Goal: Information Seeking & Learning: Learn about a topic

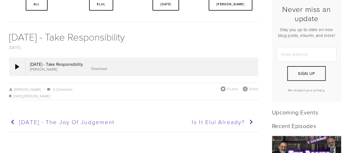
scroll to position [138, 0]
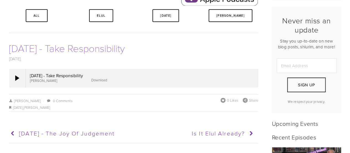
click at [55, 50] on link "Rosh Hashanah - Take Responsibility" at bounding box center [67, 48] width 116 height 14
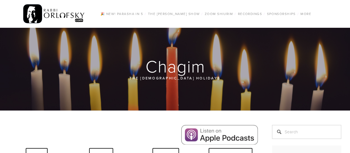
click at [56, 13] on img at bounding box center [54, 14] width 62 height 22
